Goal: Information Seeking & Learning: Learn about a topic

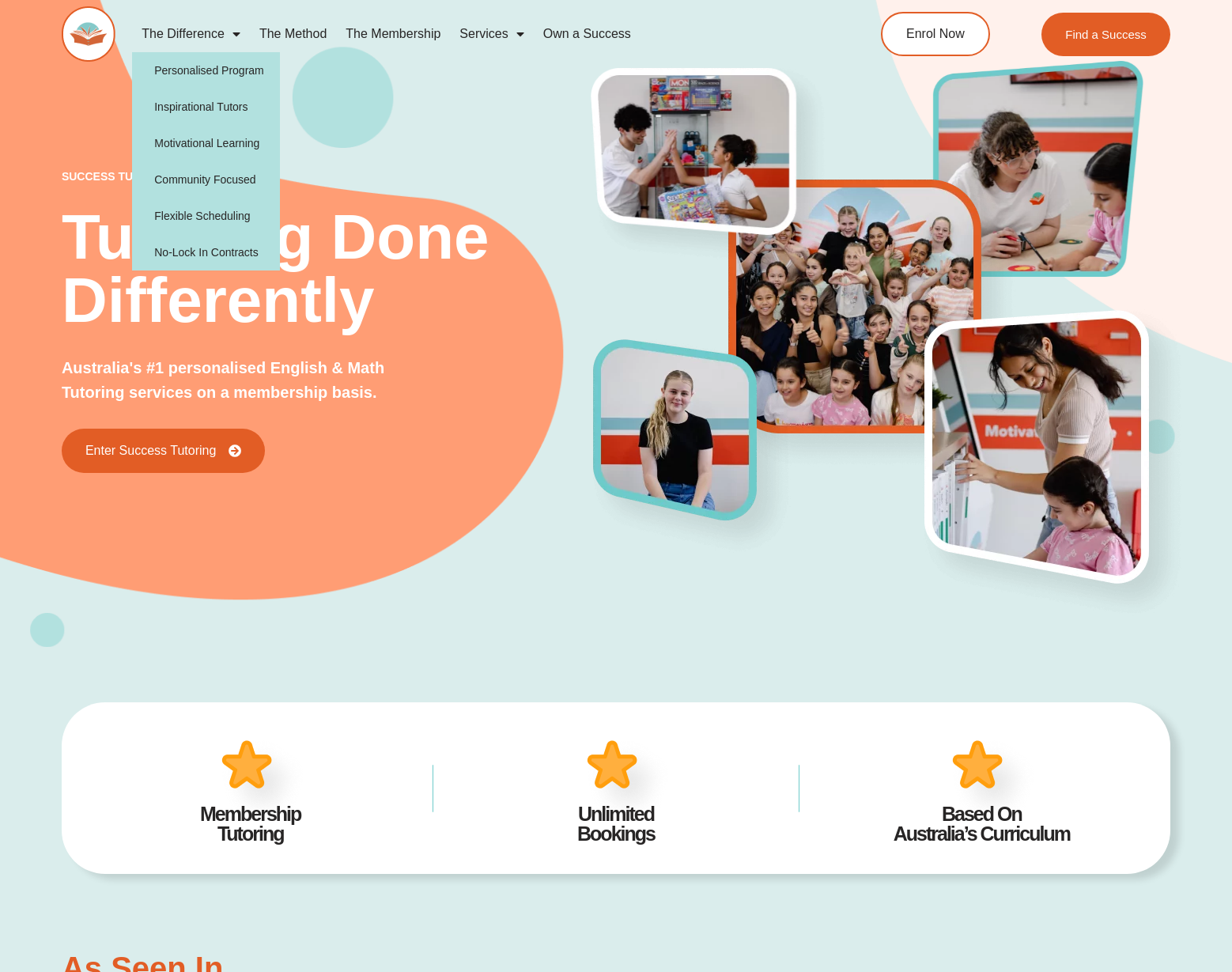
click at [229, 31] on span "Menu" at bounding box center [233, 33] width 16 height 28
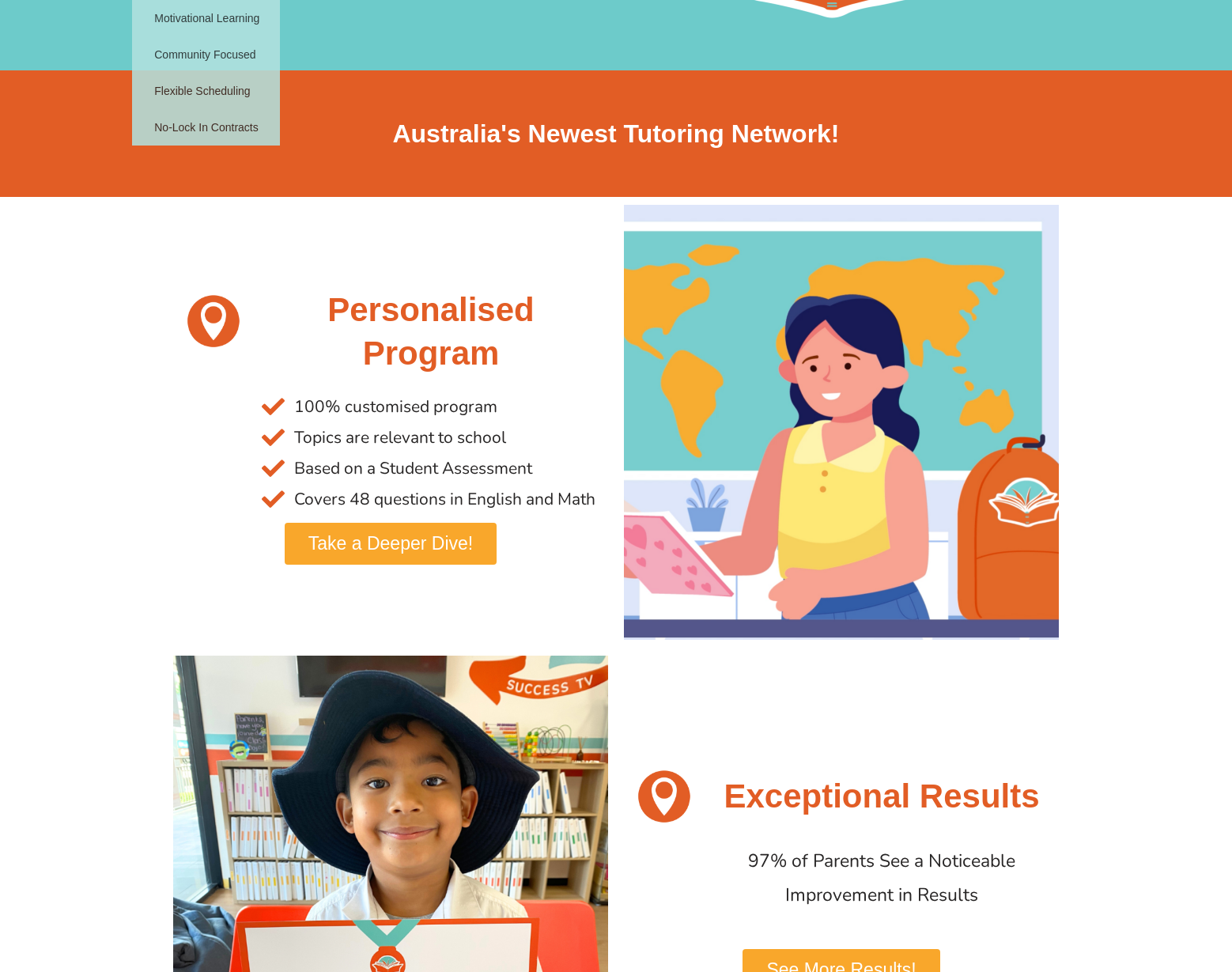
scroll to position [183, 0]
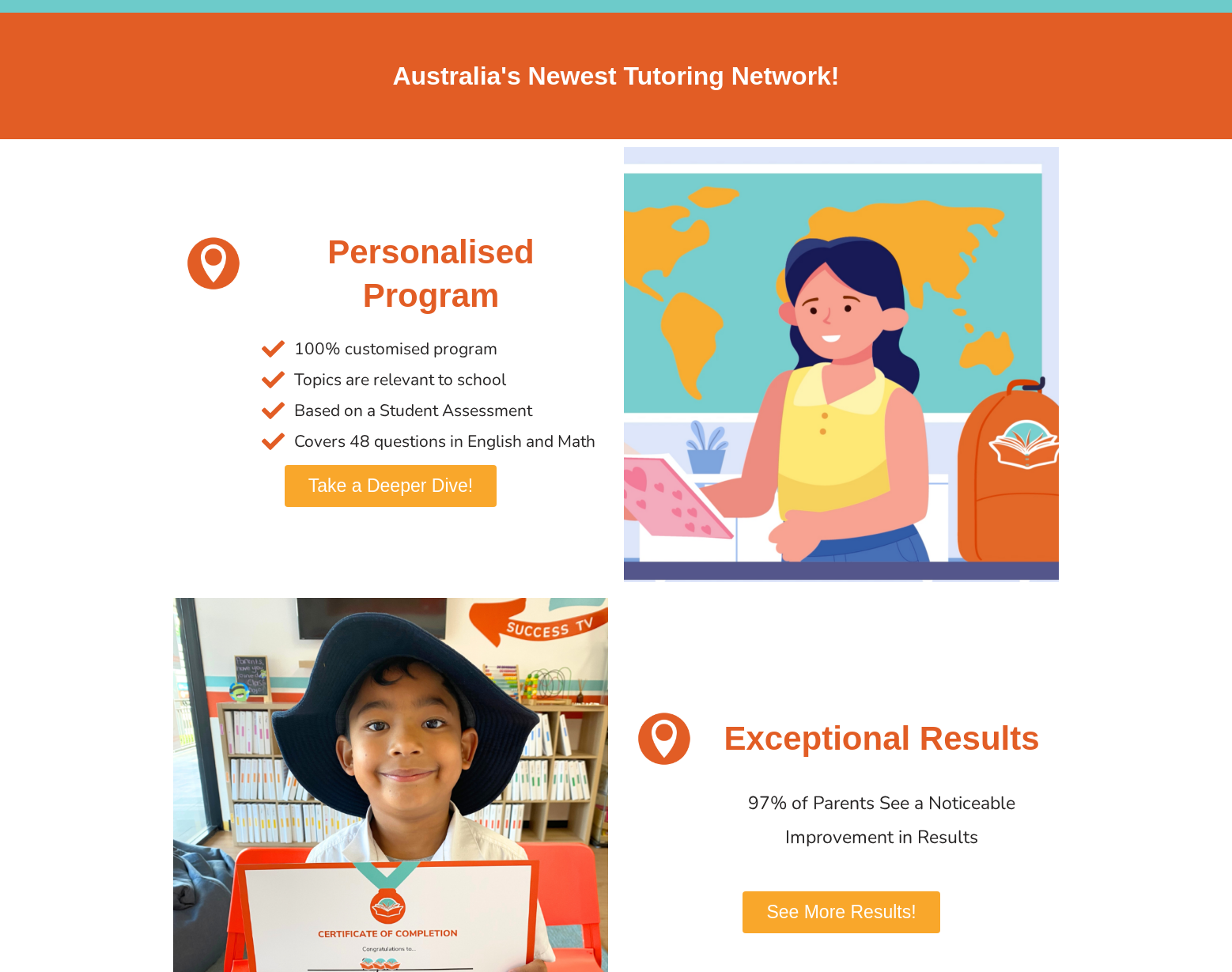
click at [423, 483] on span "Take a Deeper Dive!" at bounding box center [391, 486] width 165 height 19
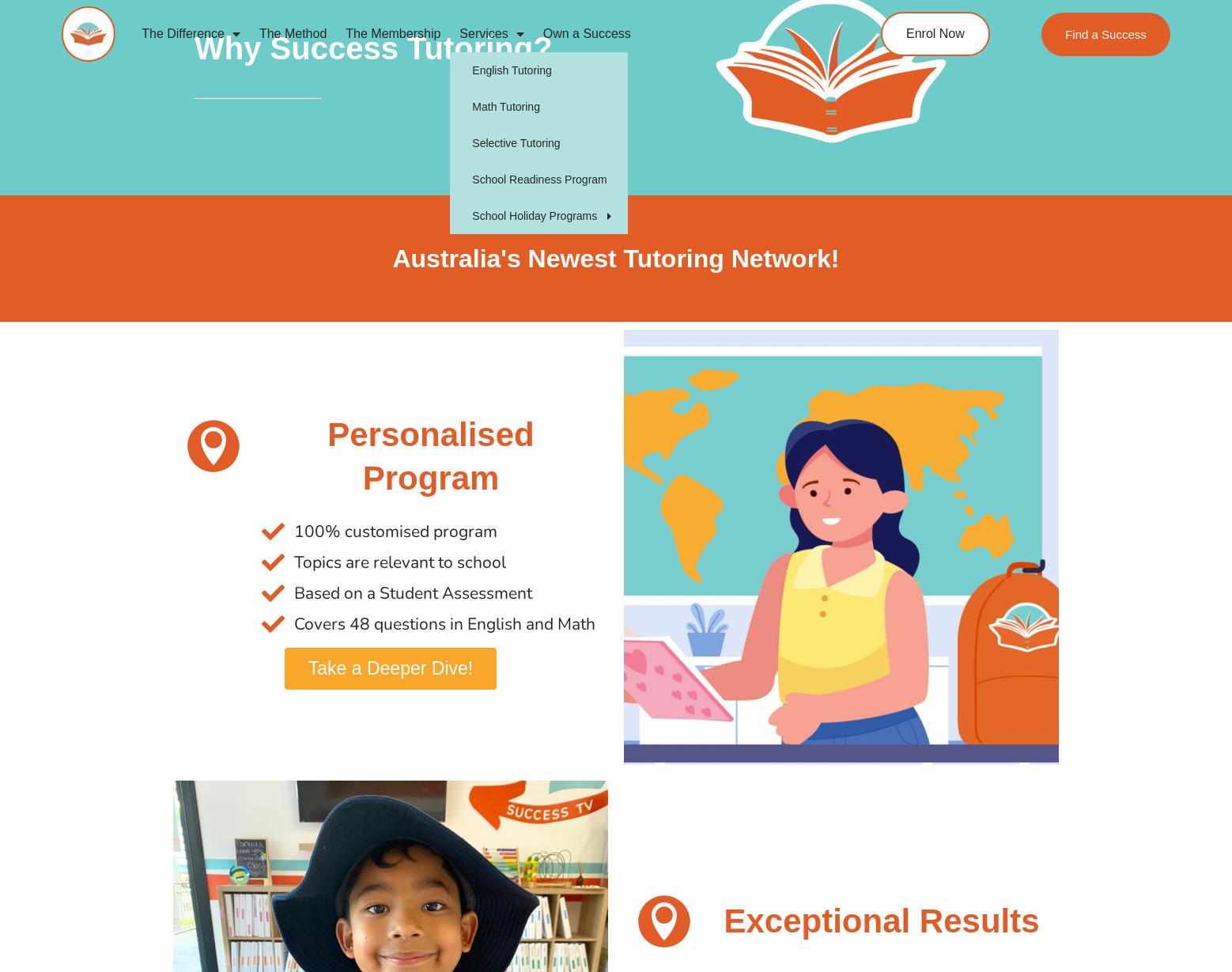
click at [491, 36] on link "Services" at bounding box center [491, 33] width 83 height 36
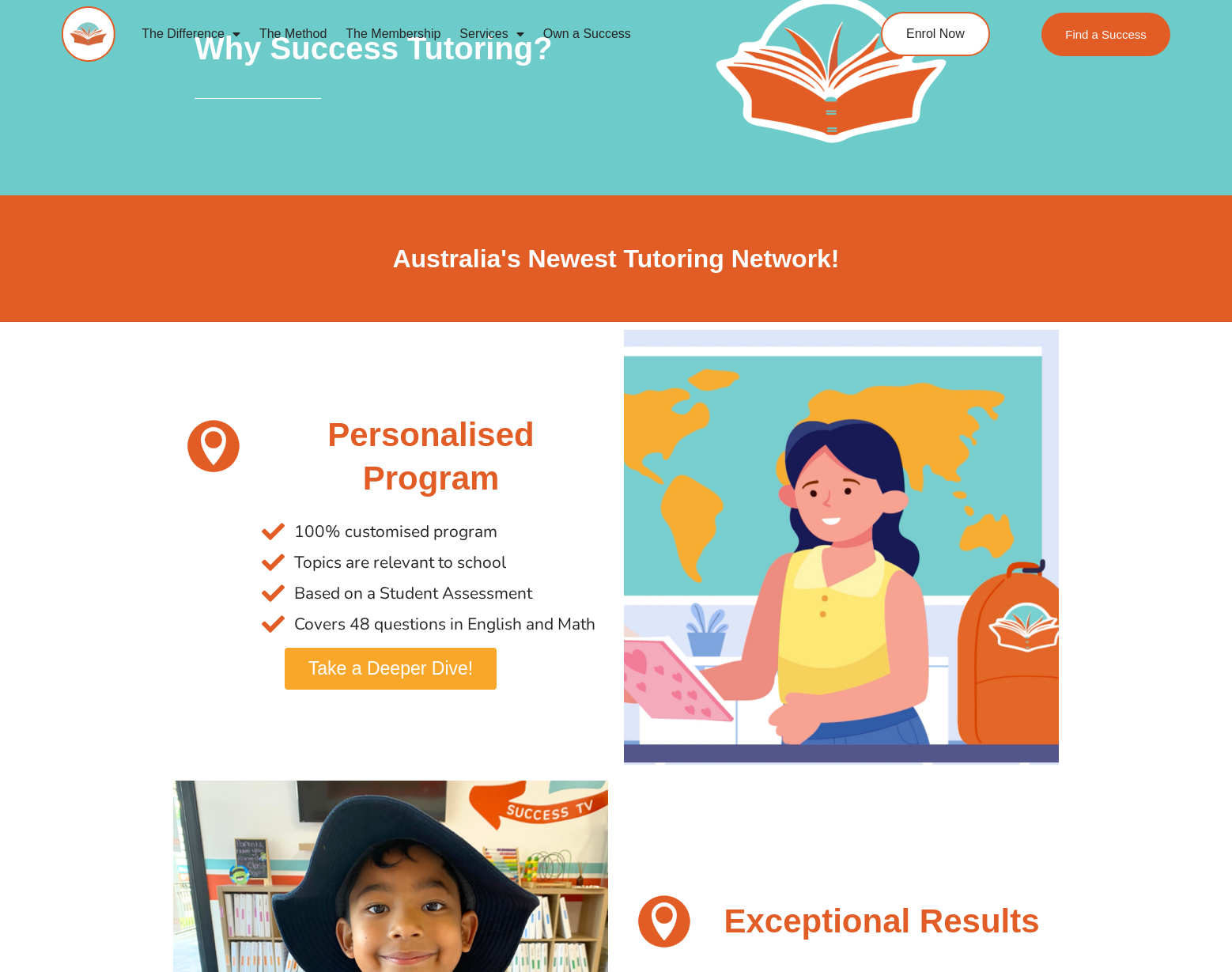
click at [502, 35] on link "Services" at bounding box center [491, 33] width 83 height 36
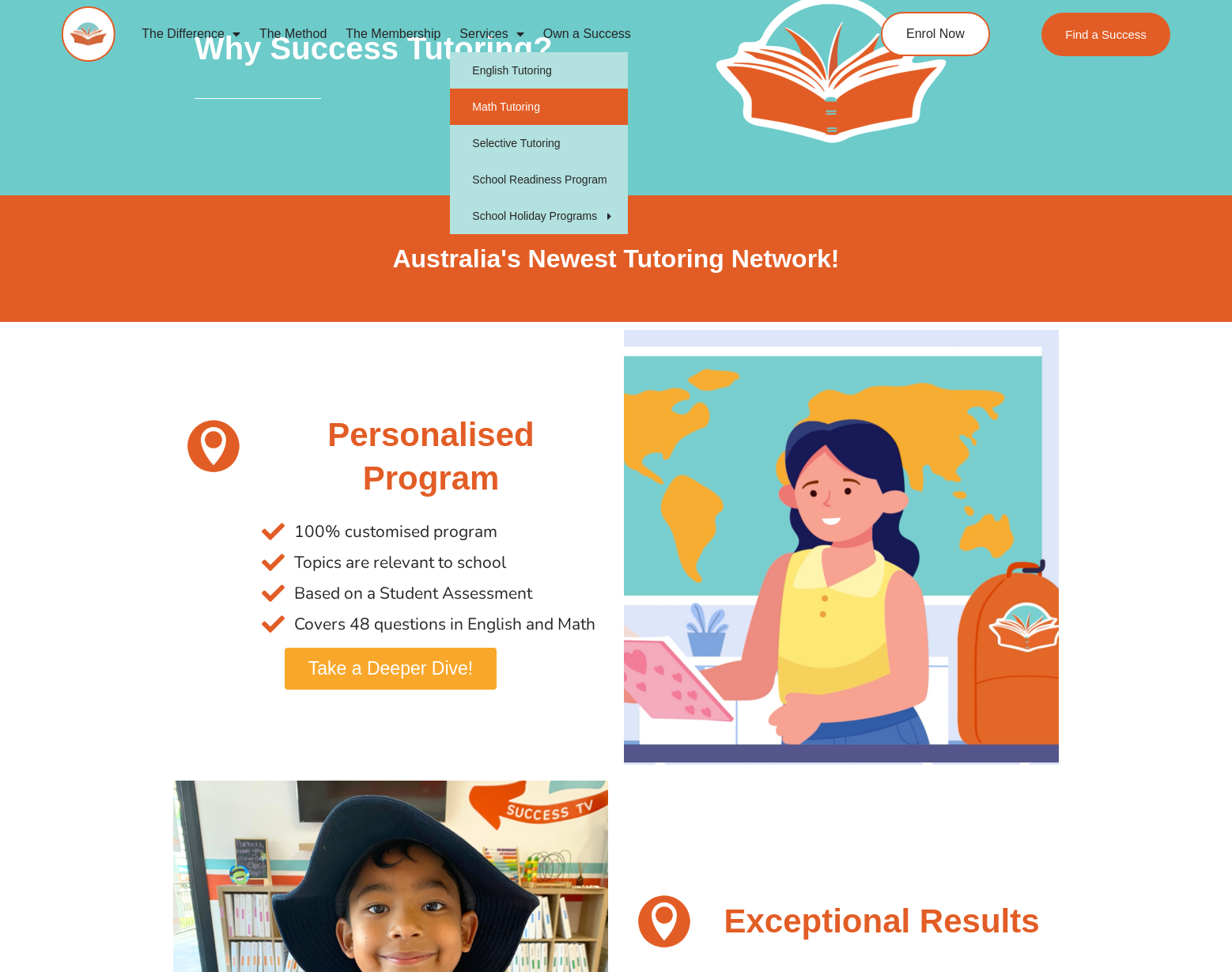
click at [519, 115] on link "Math Tutoring" at bounding box center [539, 106] width 178 height 36
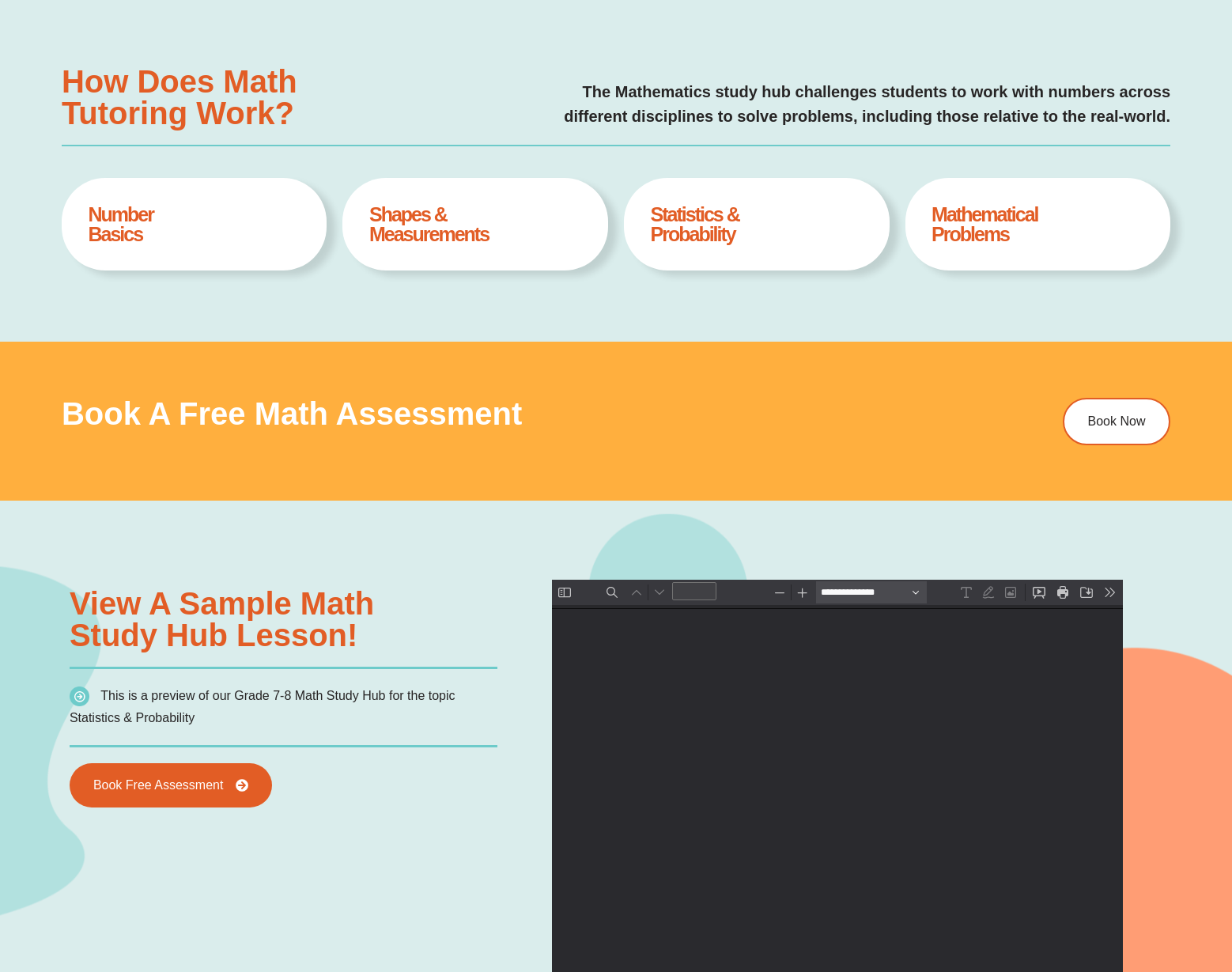
scroll to position [713, 0]
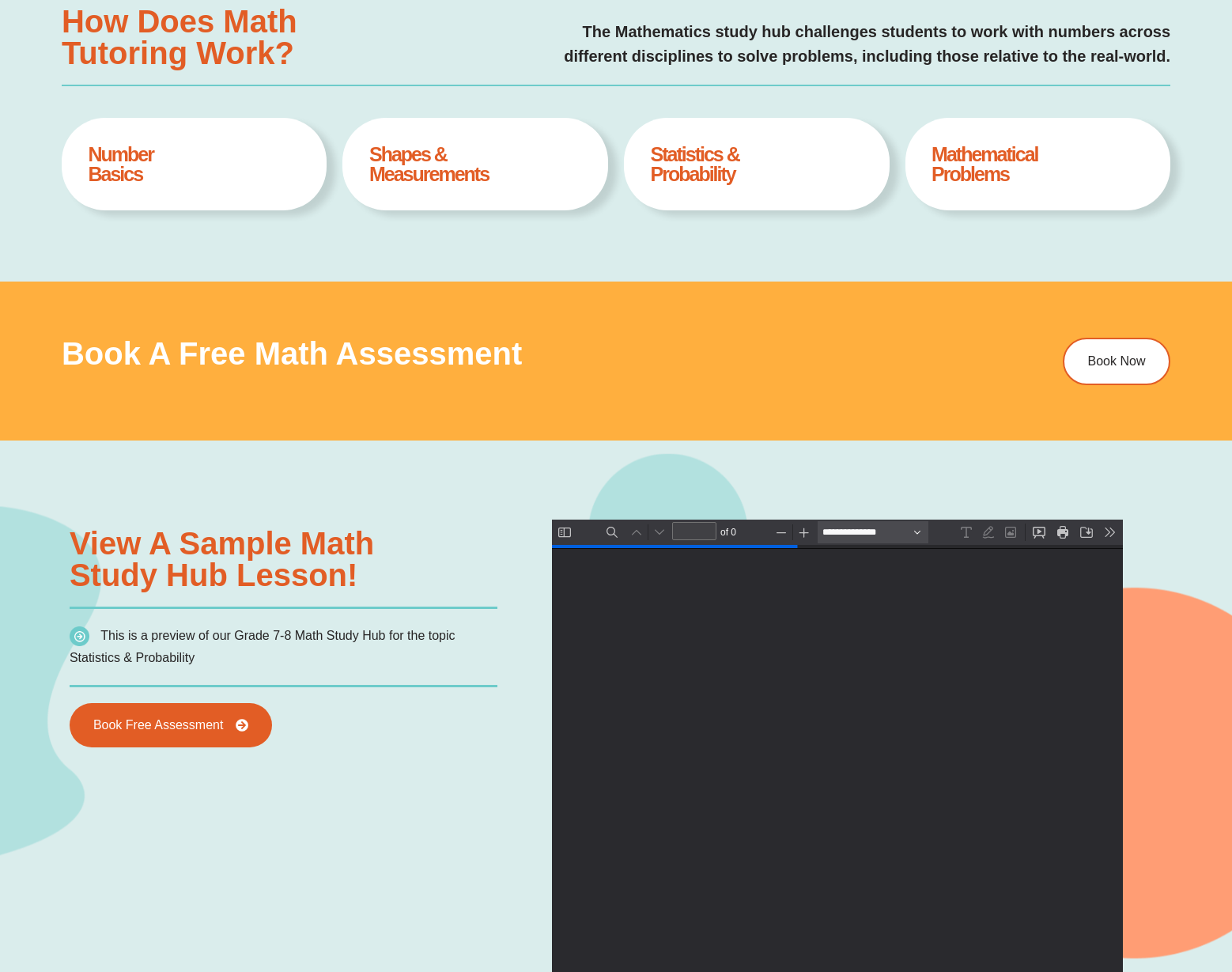
type input "*"
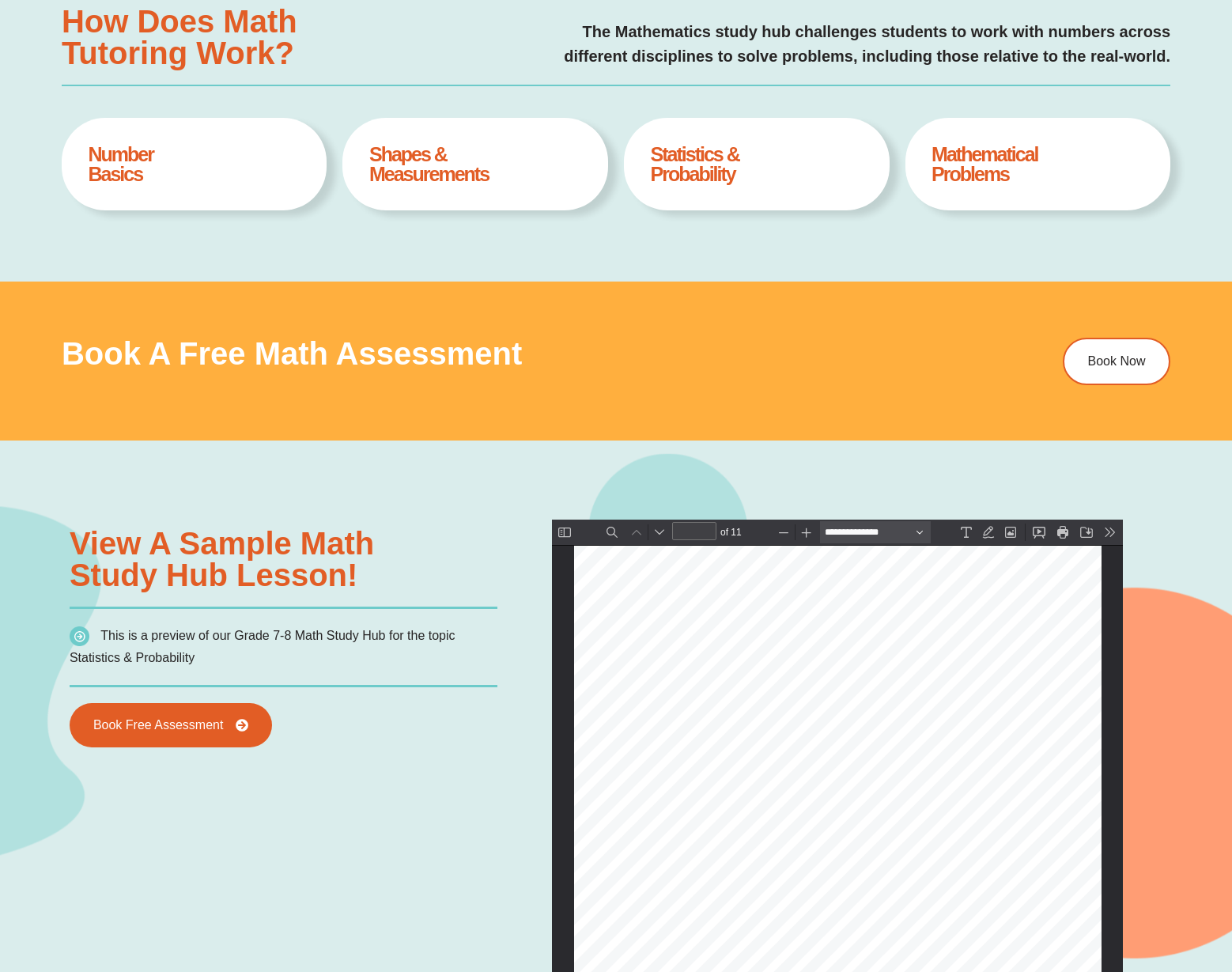
click at [998, 152] on h4 "Mathematical Problems" at bounding box center [1037, 165] width 212 height 40
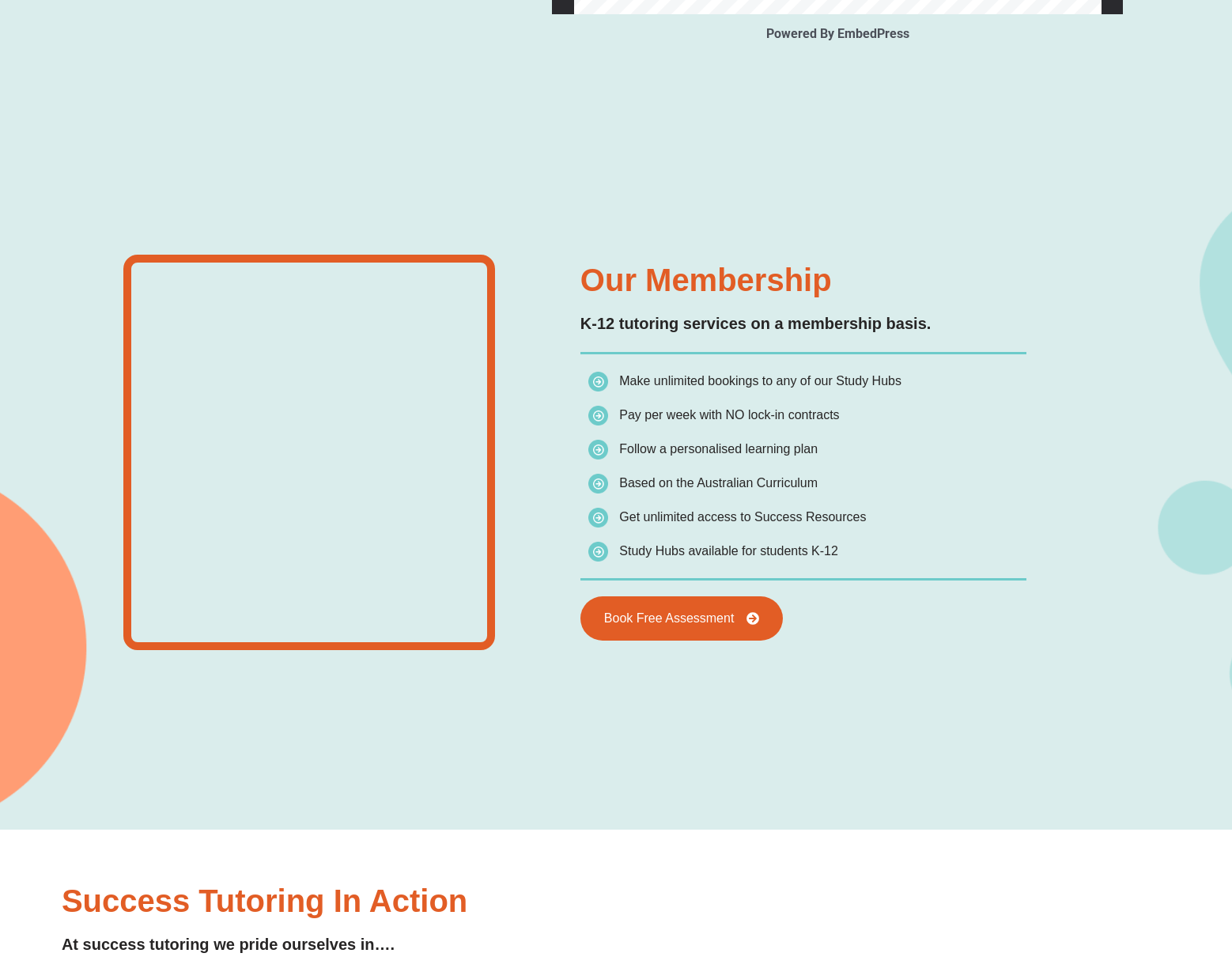
scroll to position [2012, 0]
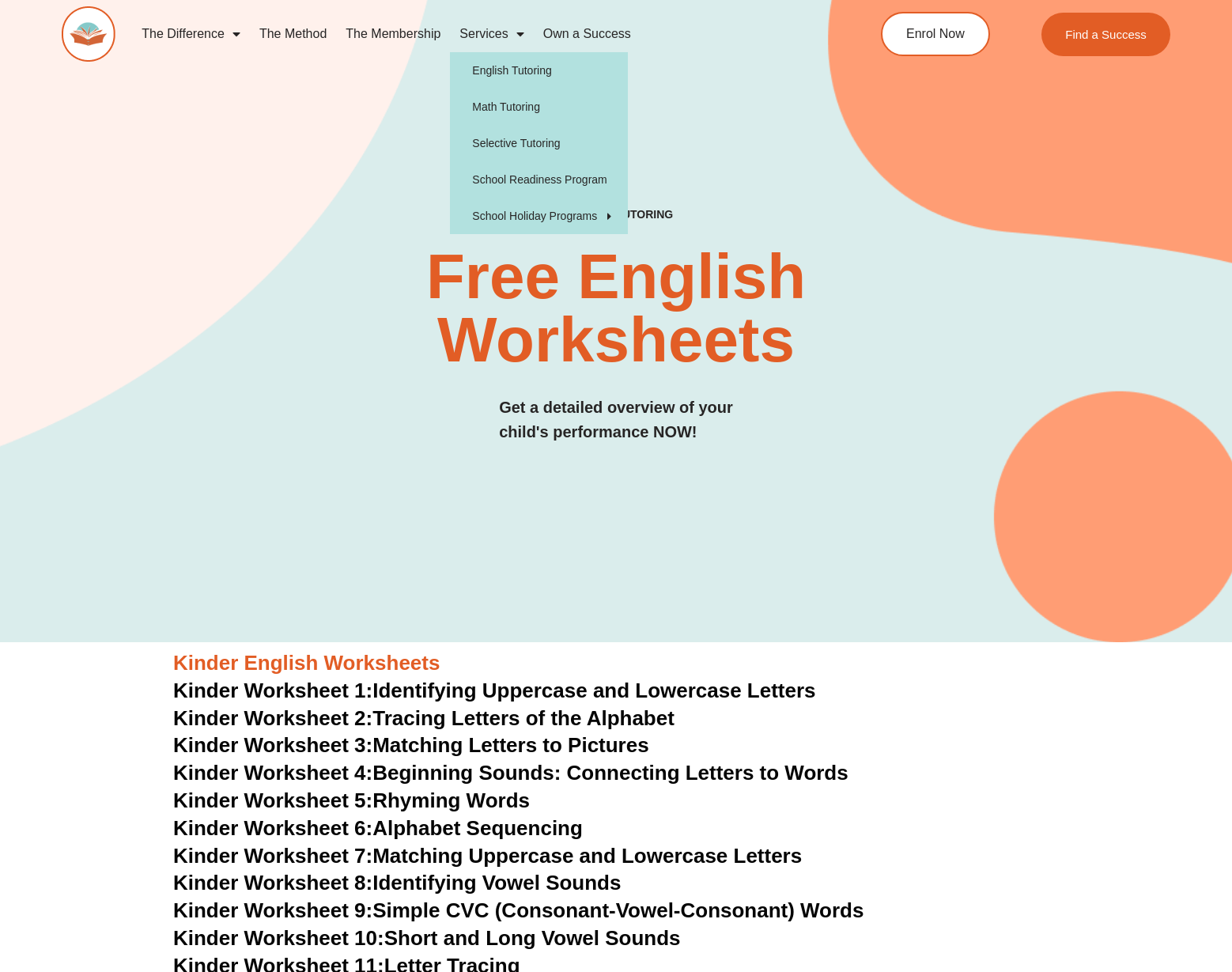
click at [520, 33] on span "Menu" at bounding box center [516, 33] width 16 height 28
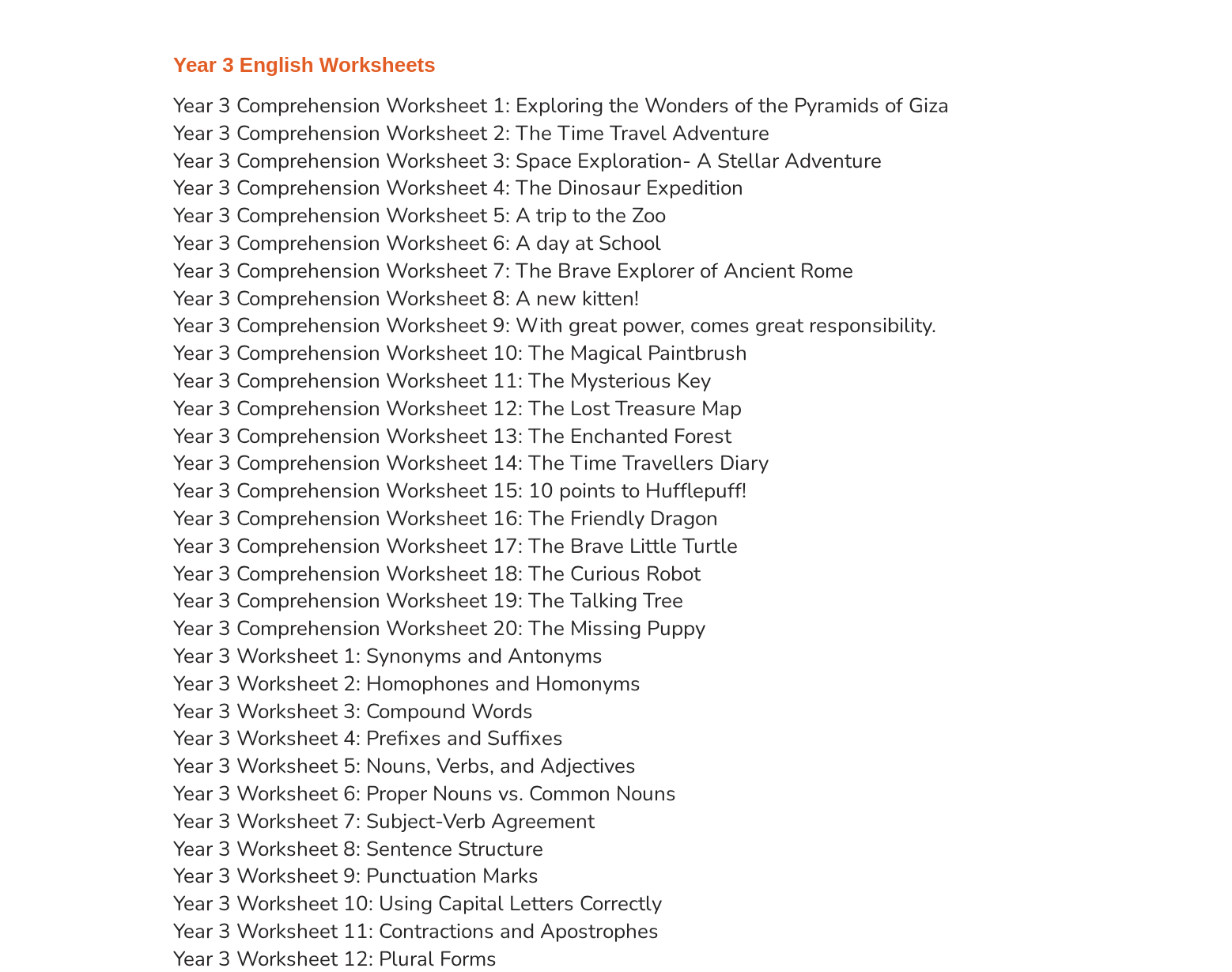
scroll to position [4409, 0]
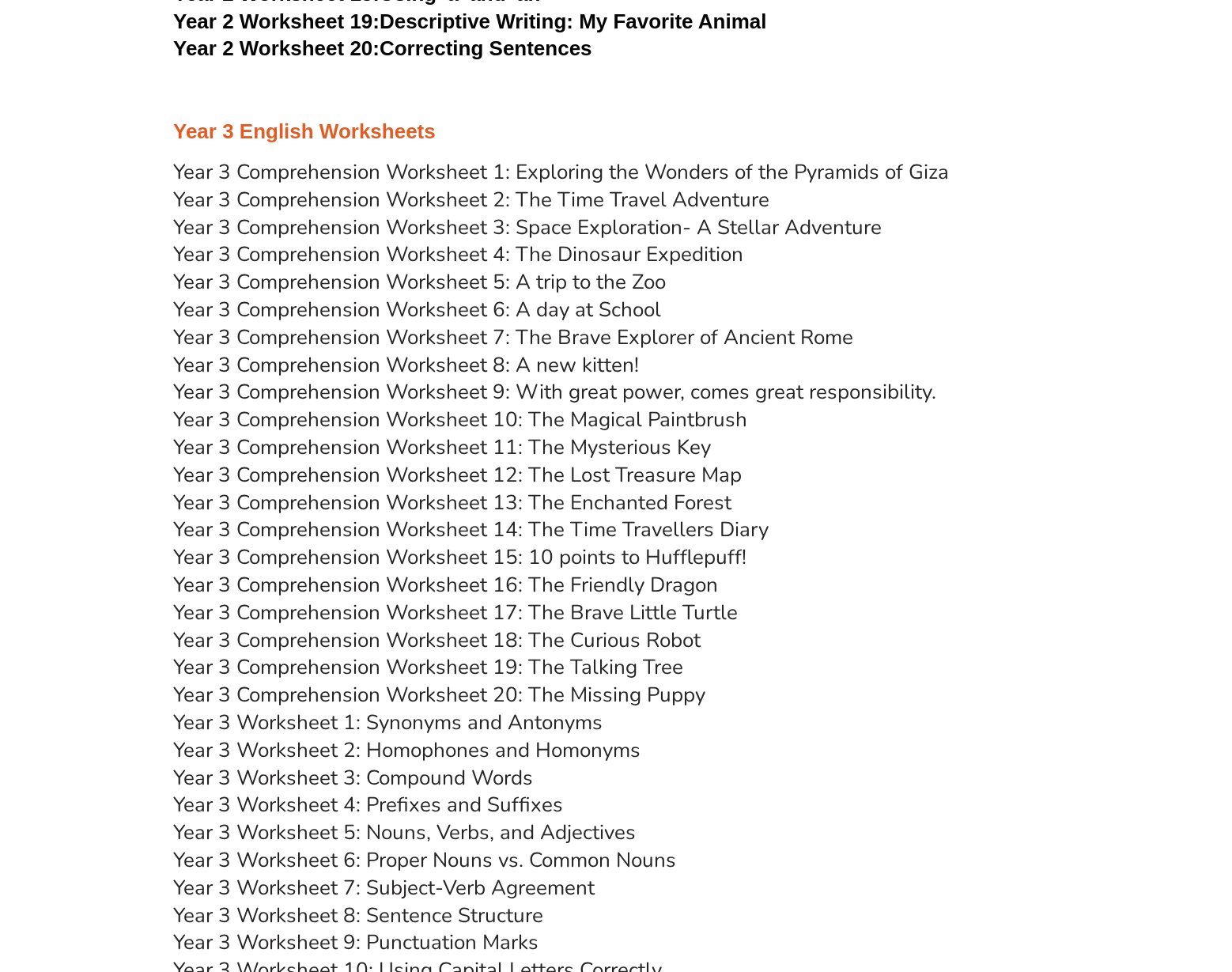
click at [797, 167] on link "Year 3 Comprehension Worksheet 1: Exploring the Wonders of the Pyramids of Giza" at bounding box center [561, 171] width 776 height 27
